Goal: Information Seeking & Learning: Learn about a topic

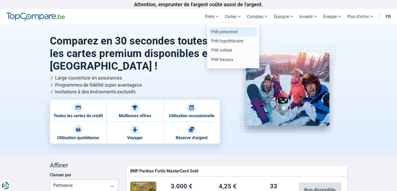
click at [217, 30] on link "Prêt personnel" at bounding box center [233, 31] width 48 height 9
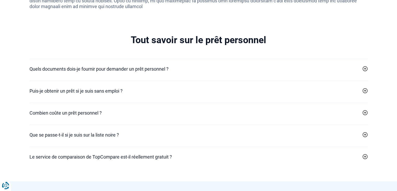
scroll to position [1107, 0]
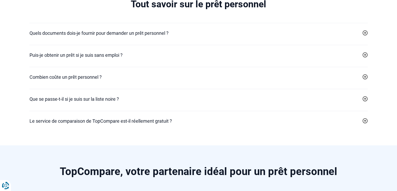
click at [156, 35] on h2 "Quels documents dois-je fournir pour demander un prêt personnel ?" at bounding box center [99, 33] width 139 height 7
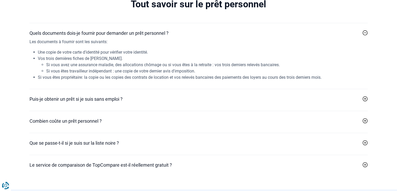
click at [83, 97] on h2 "Puis-je obtenir un prêt si je suis sans emploi ?" at bounding box center [76, 98] width 93 height 7
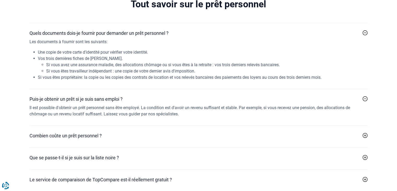
click at [88, 132] on h2 "Combien coûte un prêt personnel ?" at bounding box center [66, 135] width 72 height 7
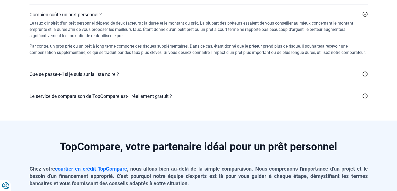
scroll to position [1233, 0]
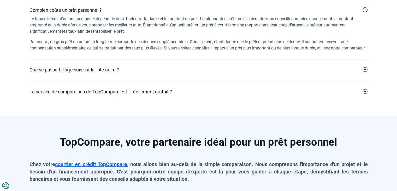
click at [113, 73] on h2 "Que se passe-t-il si je suis sur la liste noire ?" at bounding box center [75, 69] width 90 height 7
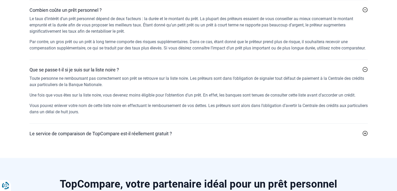
click at [133, 137] on h2 "Le service de comparaison de TopCompare est-il réellement gratuit ?" at bounding box center [101, 133] width 143 height 7
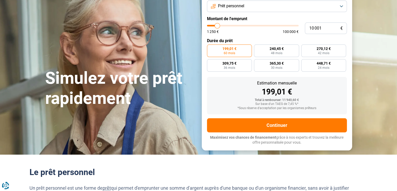
scroll to position [0, 0]
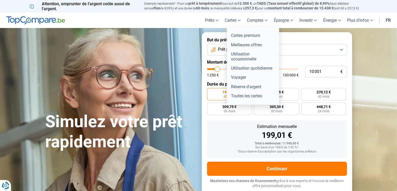
click at [235, 20] on link "Cartes" at bounding box center [233, 20] width 22 height 15
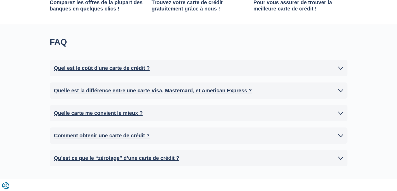
scroll to position [376, 0]
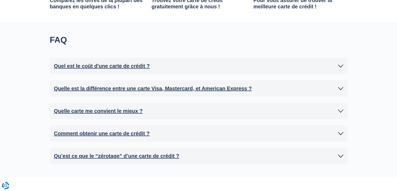
click at [234, 70] on div "Quel est le coût d'une carte de crédit ? Le prix d'une carte de crédit dépend d…" at bounding box center [199, 66] width 298 height 16
click at [239, 66] on link "Quel est le coût d'une carte de crédit ?" at bounding box center [198, 66] width 289 height 8
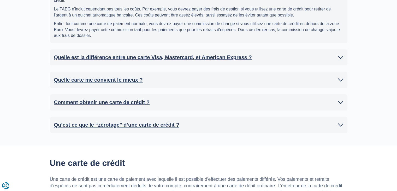
scroll to position [491, 0]
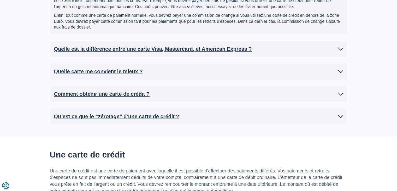
click at [233, 52] on div "Quelle est la différence entre une carte Visa, Mastercard, et American Express …" at bounding box center [199, 49] width 298 height 16
click at [233, 49] on h2 "Quelle est la différence entre une carte Visa, Mastercard, et American Express ?" at bounding box center [153, 49] width 198 height 8
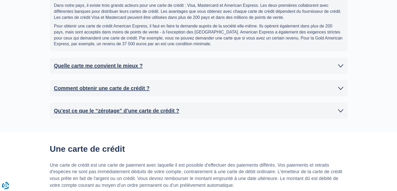
scroll to position [554, 0]
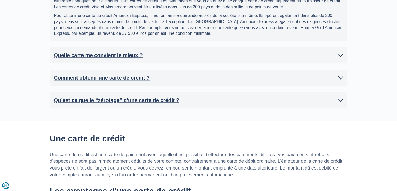
click at [130, 55] on h2 "Quelle carte me convient le mieux ?" at bounding box center [98, 55] width 89 height 8
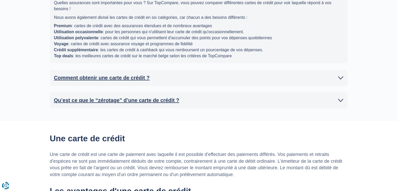
scroll to position [637, 0]
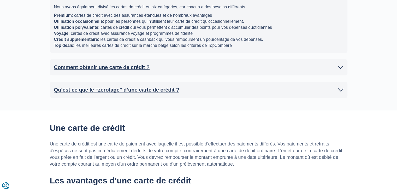
click at [128, 65] on h2 "Comment obtenir une carte de crédit ?" at bounding box center [102, 67] width 96 height 8
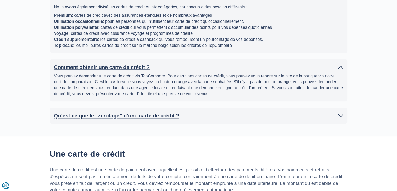
scroll to position [648, 0]
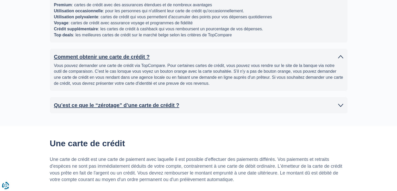
click at [139, 103] on h2 "Qu’est ce que le “zérotage” d’une carte de crédit ?" at bounding box center [116, 105] width 125 height 8
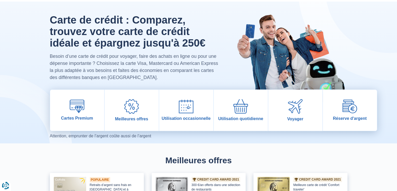
scroll to position [0, 0]
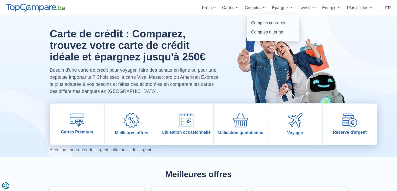
click at [252, 9] on link "Comptes" at bounding box center [255, 7] width 27 height 15
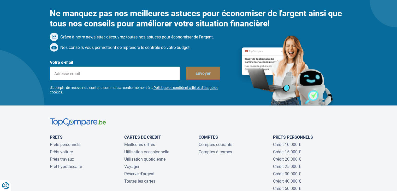
scroll to position [1661, 0]
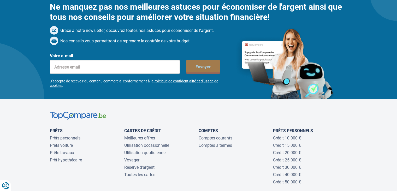
drag, startPoint x: 395, startPoint y: 160, endPoint x: 400, endPoint y: 138, distance: 22.7
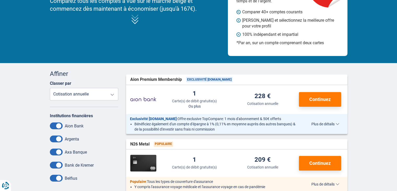
scroll to position [0, 0]
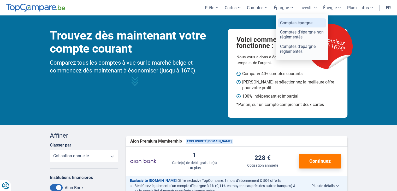
click at [292, 24] on link "Comptes épargne" at bounding box center [302, 22] width 48 height 9
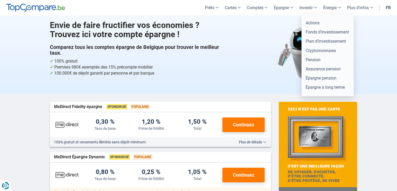
click at [305, 3] on link "Investir" at bounding box center [308, 7] width 24 height 15
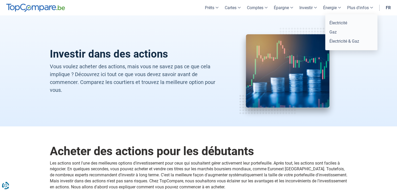
click at [326, 6] on link "Énergie" at bounding box center [332, 7] width 24 height 15
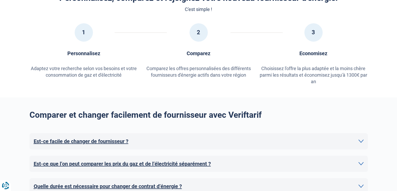
scroll to position [220, 0]
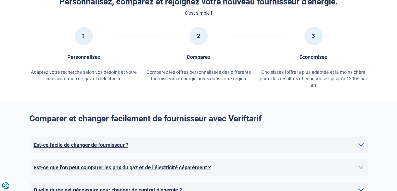
click at [296, 140] on div "Est-ce facile de changer de fournisseur ? Changer de fournisseur d'énergie est …" at bounding box center [199, 145] width 338 height 16
click at [355, 144] on link "Est-ce facile de changer de fournisseur ?" at bounding box center [199, 145] width 330 height 8
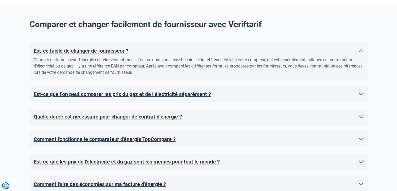
scroll to position [324, 0]
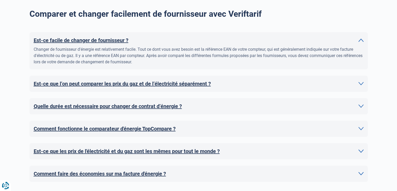
click at [292, 81] on link "Est-ce que l’on peut comparer les prix du gaz et de l’électricité séparément ?" at bounding box center [199, 84] width 330 height 8
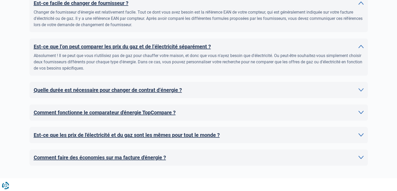
scroll to position [366, 0]
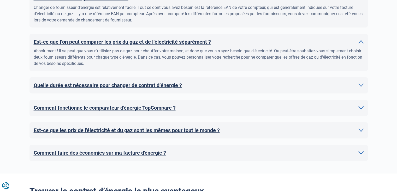
click at [292, 81] on link "Quelle durée est nécessaire pour changer de contrat d’énergie ?" at bounding box center [199, 85] width 330 height 8
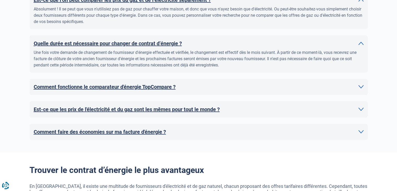
scroll to position [418, 0]
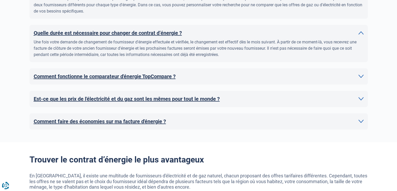
click at [292, 81] on div "Comment fonctionne le comparateur d'énergie TopCompare ? Nous mettons à jour co…" at bounding box center [199, 76] width 338 height 16
click at [283, 72] on div "Comment fonctionne le comparateur d'énergie TopCompare ? Nous mettons à jour co…" at bounding box center [199, 76] width 338 height 16
click at [281, 75] on link "Comment fonctionne le comparateur d'énergie TopCompare ?" at bounding box center [199, 76] width 330 height 8
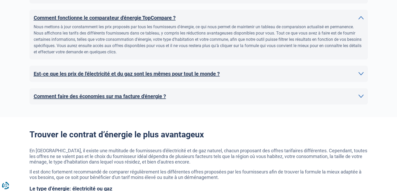
scroll to position [481, 0]
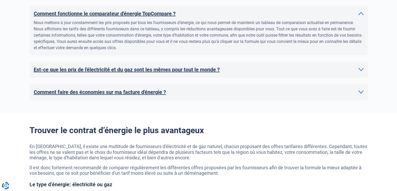
click at [281, 75] on div "Est-ce que les prix de l'électricité et du gaz sont les mêmes pour tout le mond…" at bounding box center [199, 69] width 338 height 16
click at [244, 72] on link "Est-ce que les prix de l'électricité et du gaz sont les mêmes pour tout le mond…" at bounding box center [199, 70] width 330 height 8
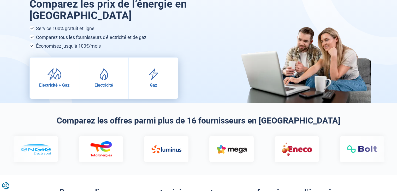
scroll to position [0, 0]
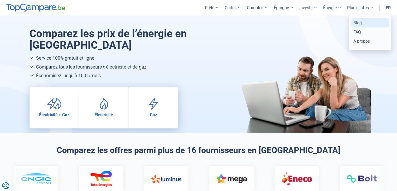
click at [361, 25] on link "Blog" at bounding box center [370, 22] width 38 height 9
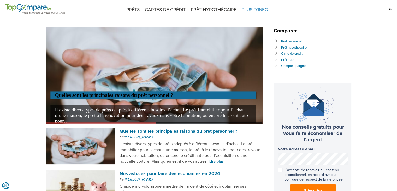
click at [255, 14] on span "PLUS D'INFO" at bounding box center [255, 10] width 32 height 20
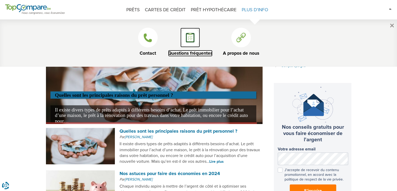
click at [182, 43] on link "Questions fréquentes" at bounding box center [190, 42] width 44 height 29
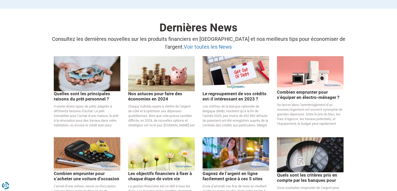
scroll to position [846, 0]
